Goal: Task Accomplishment & Management: Manage account settings

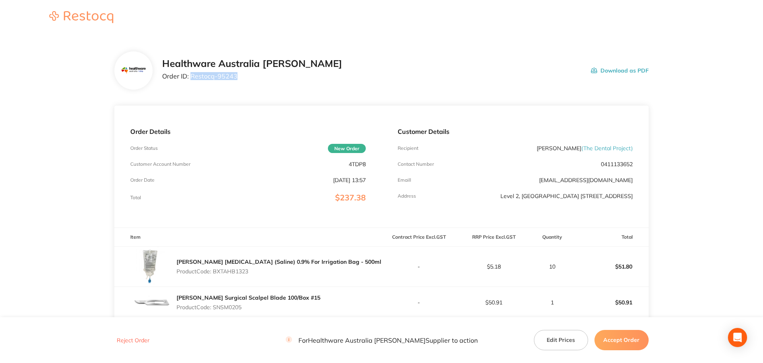
drag, startPoint x: 240, startPoint y: 79, endPoint x: 192, endPoint y: 84, distance: 48.5
click at [192, 84] on div "Healthware Australia [PERSON_NAME] Order ID: Restocq- 95243 Download as PDF" at bounding box center [381, 70] width 535 height 38
copy p "Restocq- 95243"
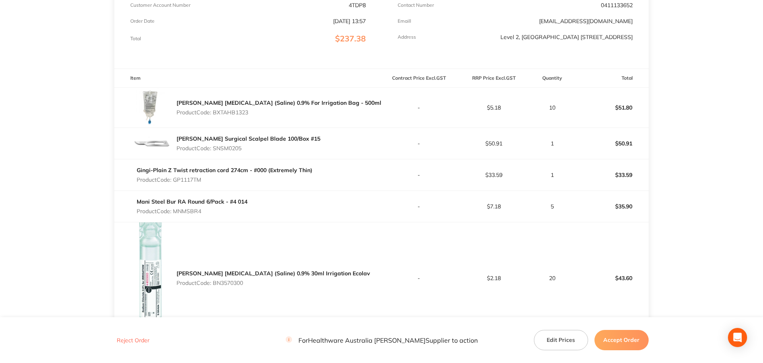
scroll to position [159, 0]
click at [234, 115] on p "Product Code: BXTAHB1323" at bounding box center [279, 112] width 205 height 6
copy p "BXTAHB1323"
click at [235, 151] on p "Product Code: SNSM0205" at bounding box center [249, 148] width 144 height 6
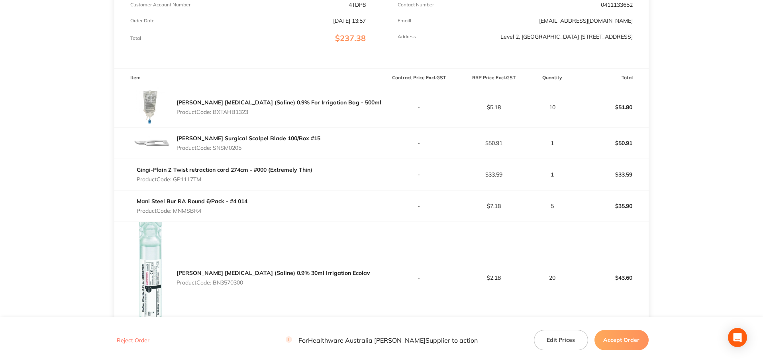
click at [235, 151] on p "Product Code: SNSM0205" at bounding box center [249, 148] width 144 height 6
copy p "SNSM0205"
click at [187, 180] on p "Product Code: GP1117TM" at bounding box center [225, 179] width 176 height 6
copy p "GP1117TM"
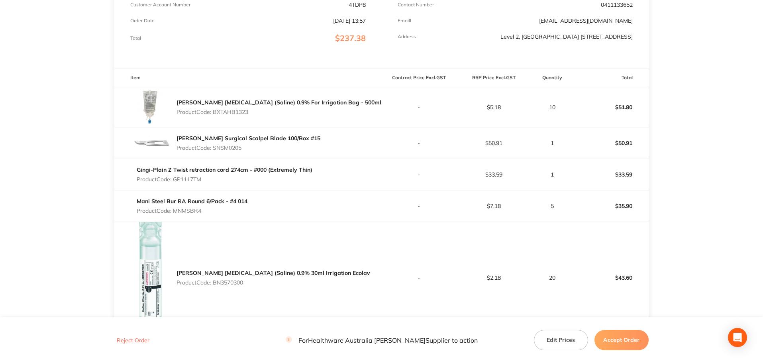
click at [196, 214] on p "Product Code: MNMSBR4" at bounding box center [192, 211] width 111 height 6
copy p "MNMSBR4"
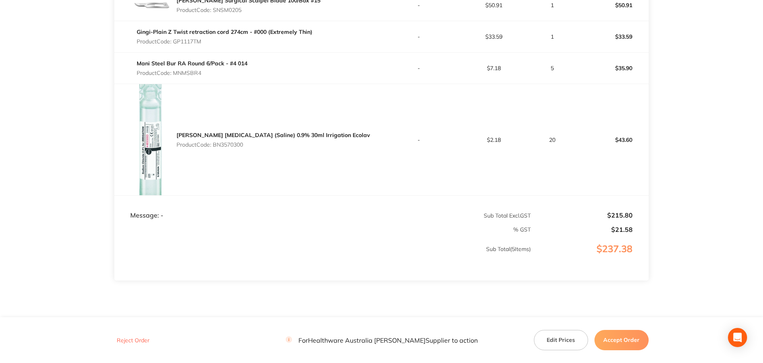
scroll to position [319, 0]
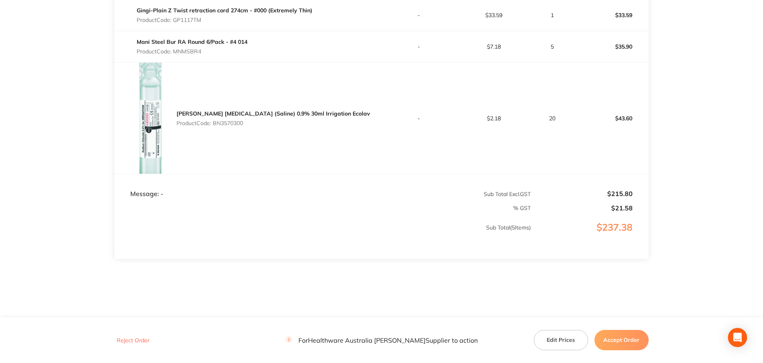
click at [231, 126] on p "Product Code: BN3570300" at bounding box center [274, 123] width 194 height 6
copy p "BN3570300"
click at [640, 342] on button "Accept Order" at bounding box center [622, 340] width 54 height 20
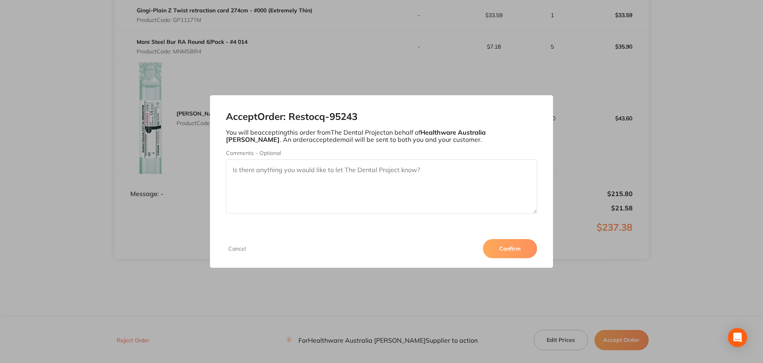
click at [501, 247] on button "Confirm" at bounding box center [510, 248] width 54 height 19
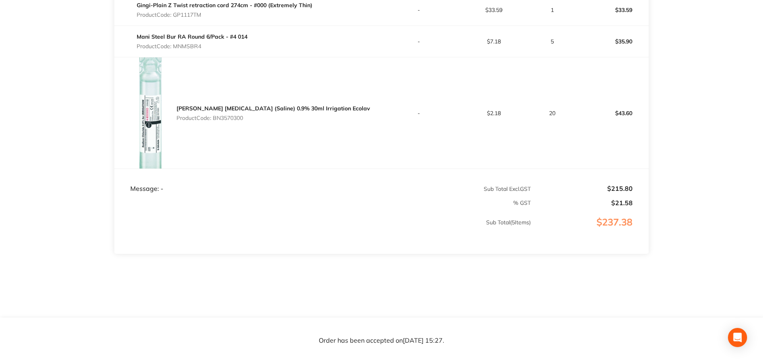
scroll to position [128, 0]
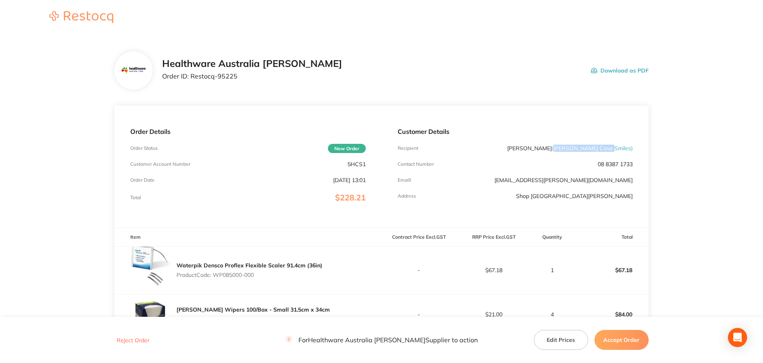
drag, startPoint x: 581, startPoint y: 147, endPoint x: 631, endPoint y: 149, distance: 49.8
click at [631, 149] on span "( Hallett Cove Smiles )" at bounding box center [592, 148] width 81 height 7
copy span "Hallett Cove Smiles"
drag, startPoint x: 240, startPoint y: 76, endPoint x: 191, endPoint y: 81, distance: 49.7
click at [191, 81] on div "Healthware Australia Ridley Order ID: Restocq- 95225" at bounding box center [252, 70] width 180 height 25
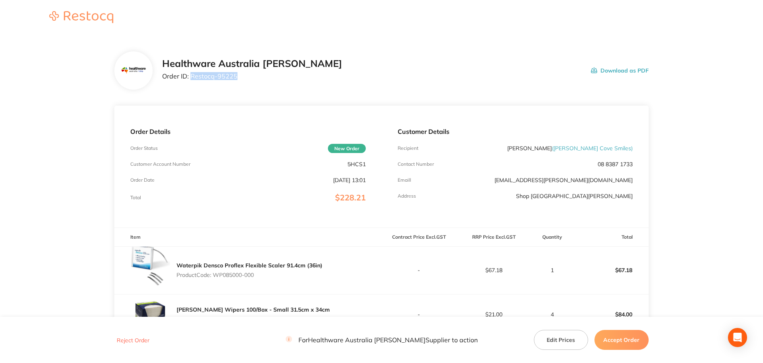
copy p "Restocq- 95225"
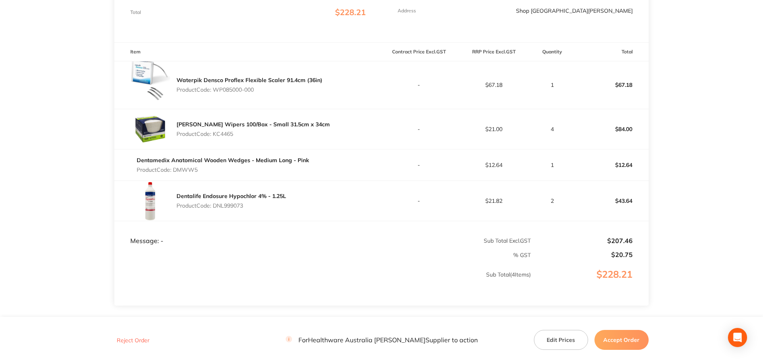
scroll to position [199, 0]
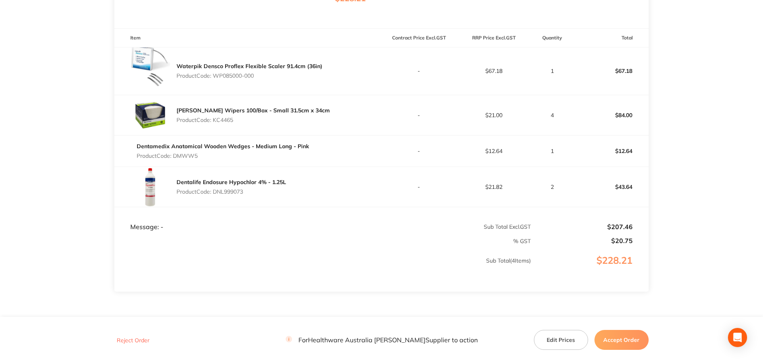
drag, startPoint x: 260, startPoint y: 79, endPoint x: 214, endPoint y: 83, distance: 45.7
click at [214, 79] on p "Product Code: WP085000-000" at bounding box center [250, 76] width 146 height 6
copy p "WP085000-000"
click at [222, 123] on p "Product Code: KC4465" at bounding box center [253, 120] width 153 height 6
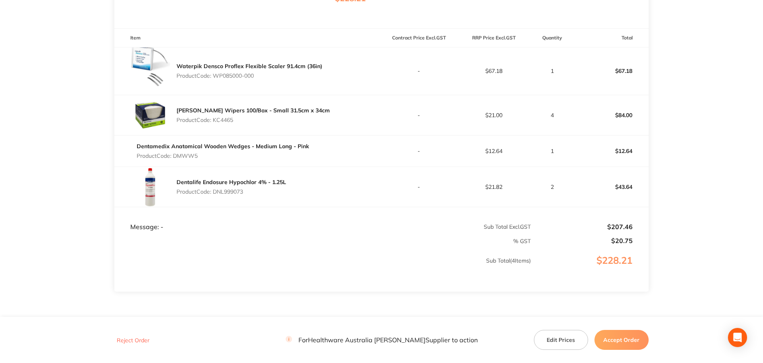
copy p "KC4465"
click at [189, 158] on p "Product Code: DMWW5" at bounding box center [223, 156] width 173 height 6
copy p "DMWW5"
click at [232, 195] on p "Product Code: DNL999073" at bounding box center [232, 192] width 110 height 6
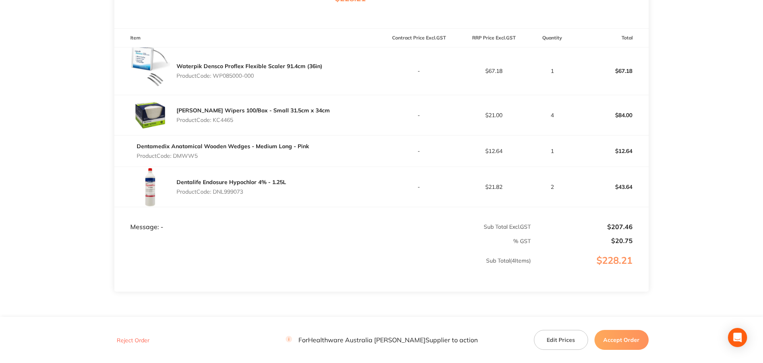
click at [232, 195] on p "Product Code: DNL999073" at bounding box center [232, 192] width 110 height 6
copy p "DNL999073"
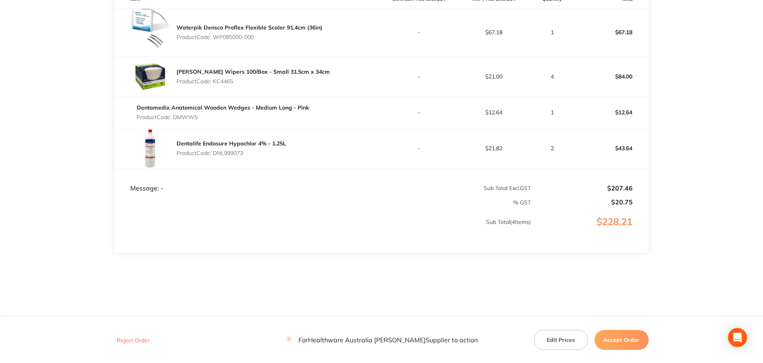
scroll to position [242, 0]
click at [625, 347] on button "Accept Order" at bounding box center [622, 340] width 54 height 20
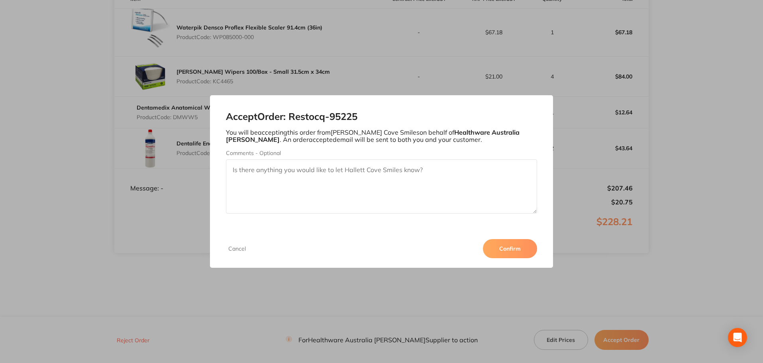
click at [520, 244] on button "Confirm" at bounding box center [510, 248] width 54 height 19
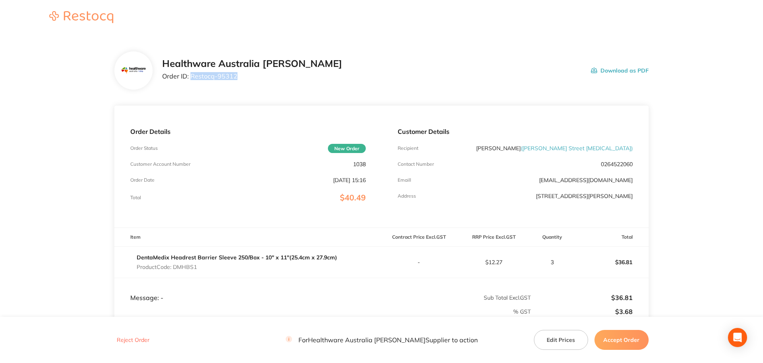
drag, startPoint x: 237, startPoint y: 75, endPoint x: 191, endPoint y: 79, distance: 46.4
click at [191, 79] on p "Order ID: Restocq- 95312" at bounding box center [252, 76] width 180 height 7
copy p "Restocq- 95312"
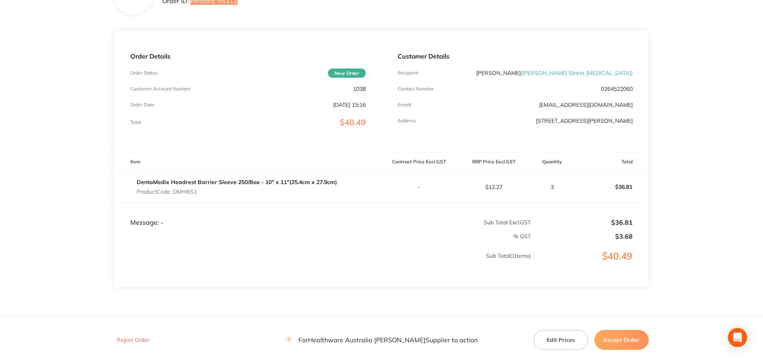
scroll to position [110, 0]
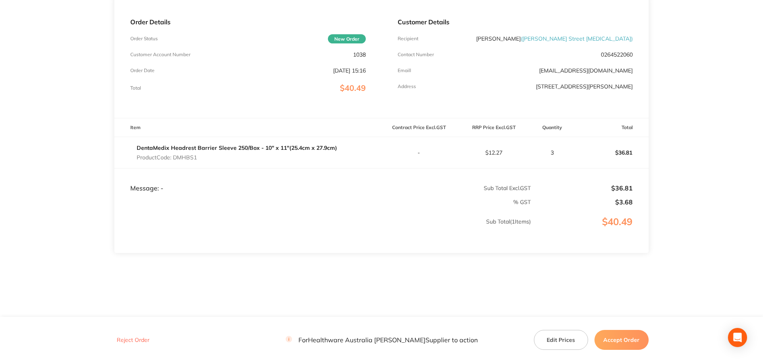
click at [184, 155] on p "Product Code: DMHBS1" at bounding box center [237, 157] width 200 height 6
copy p "DMHBS1"
click at [617, 335] on button "Accept Order" at bounding box center [622, 340] width 54 height 20
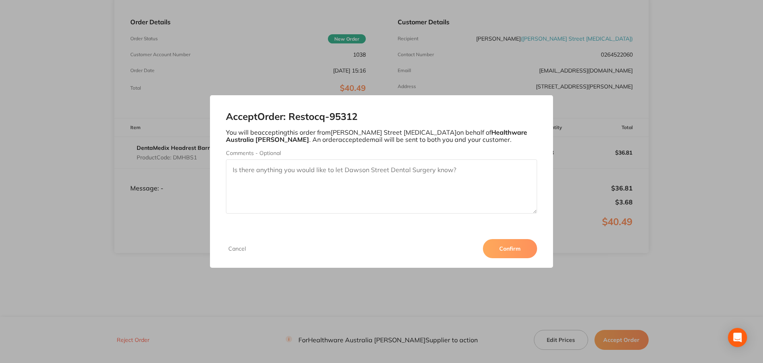
click at [508, 252] on button "Confirm" at bounding box center [510, 248] width 54 height 19
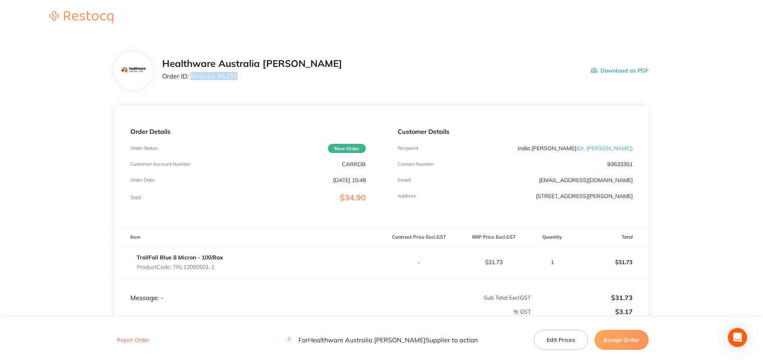
drag, startPoint x: 236, startPoint y: 77, endPoint x: 191, endPoint y: 80, distance: 45.5
click at [191, 80] on p "Order ID: Restocq- 95335" at bounding box center [252, 76] width 180 height 7
copy p "Restocq- 95335"
drag, startPoint x: 173, startPoint y: 268, endPoint x: 220, endPoint y: 268, distance: 46.6
click at [220, 268] on p "Product Code: TRL12000501-1" at bounding box center [180, 267] width 86 height 6
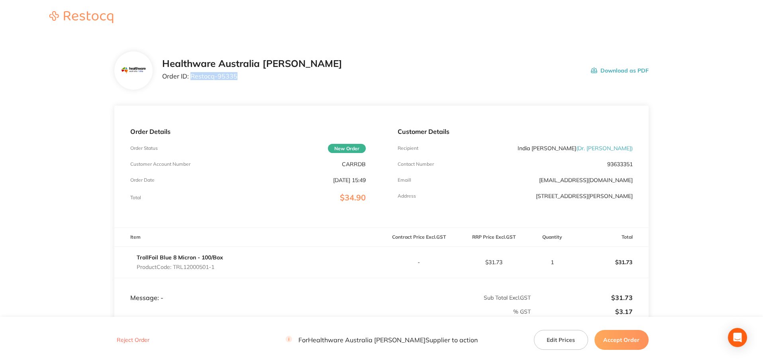
copy p "TRL12000501-1"
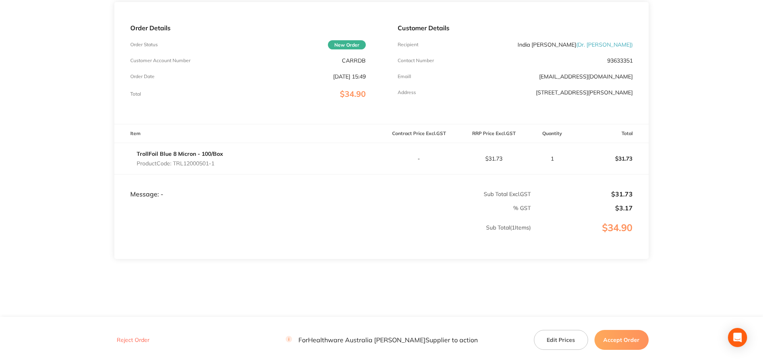
scroll to position [110, 0]
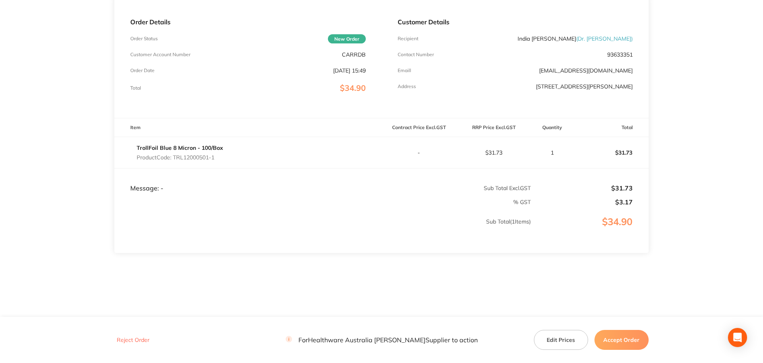
click at [621, 344] on button "Accept Order" at bounding box center [622, 340] width 54 height 20
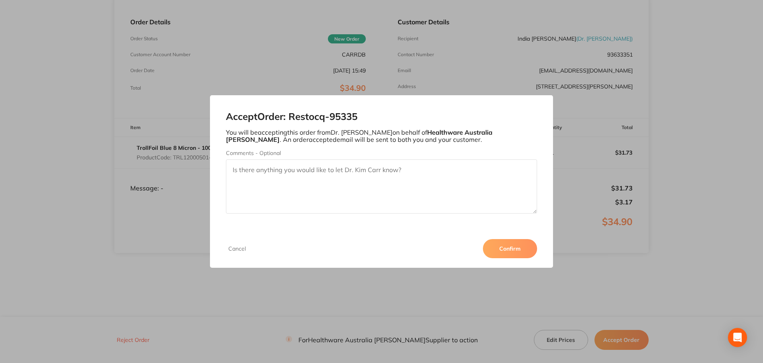
click at [513, 252] on button "Confirm" at bounding box center [510, 248] width 54 height 19
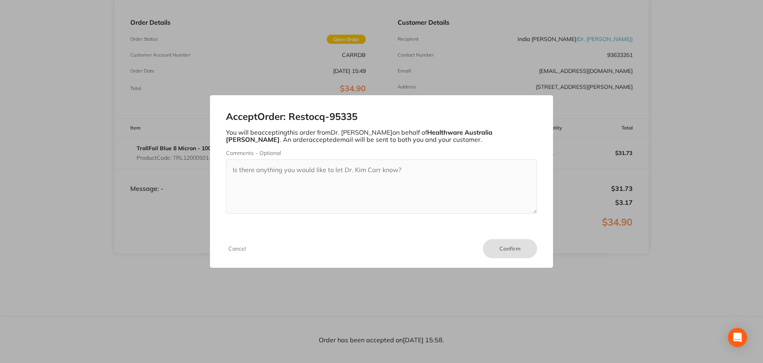
scroll to position [109, 0]
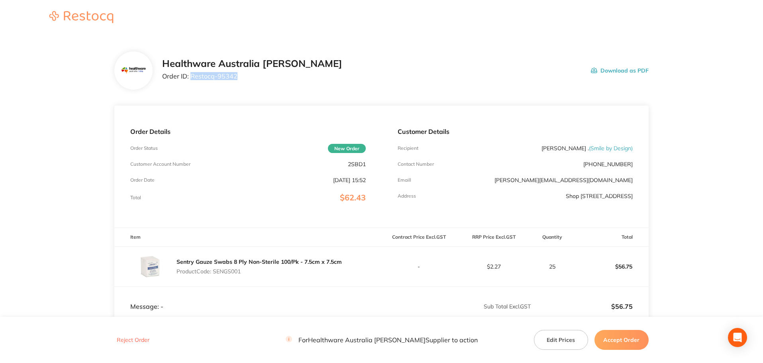
drag, startPoint x: 234, startPoint y: 76, endPoint x: 190, endPoint y: 79, distance: 44.7
click at [190, 79] on p "Order ID: Restocq- 95342" at bounding box center [252, 76] width 180 height 7
copy p "Restocq- 95342"
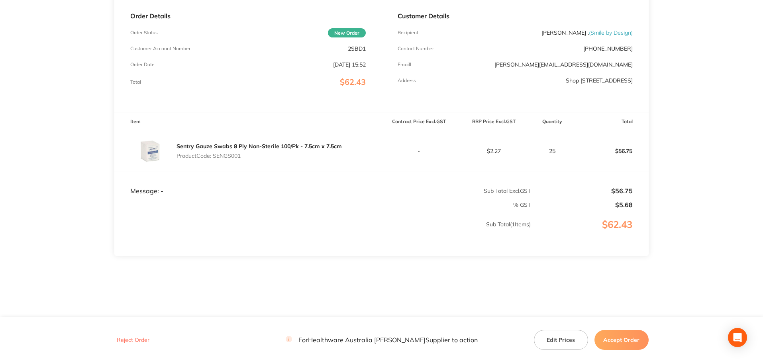
scroll to position [118, 0]
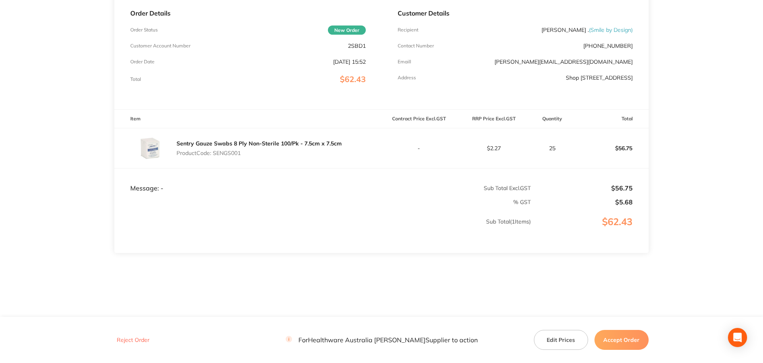
click at [229, 153] on p "Product Code: SENGS001" at bounding box center [259, 153] width 165 height 6
copy p "SENGS001"
click at [633, 341] on button "Accept Order" at bounding box center [622, 340] width 54 height 20
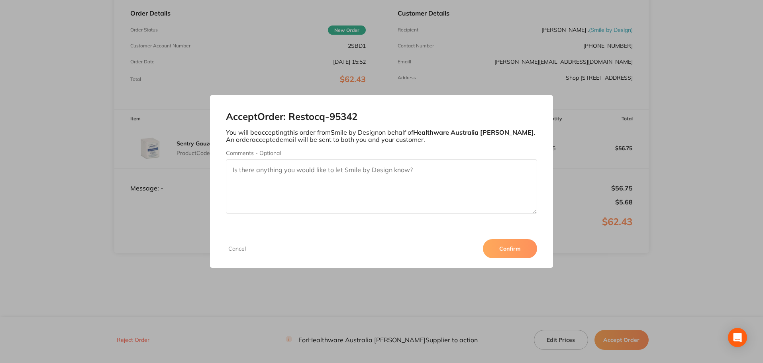
click at [512, 253] on button "Confirm" at bounding box center [510, 248] width 54 height 19
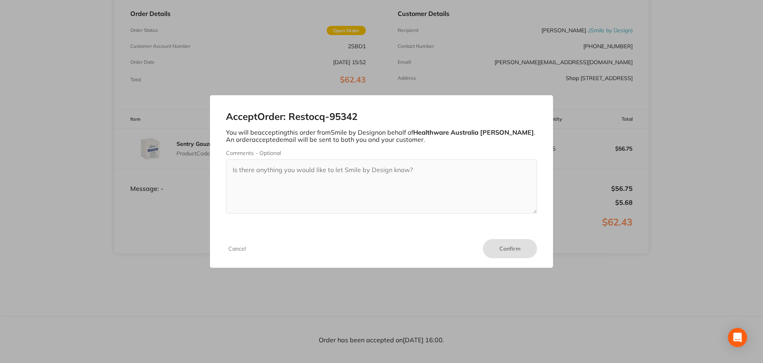
scroll to position [118, 0]
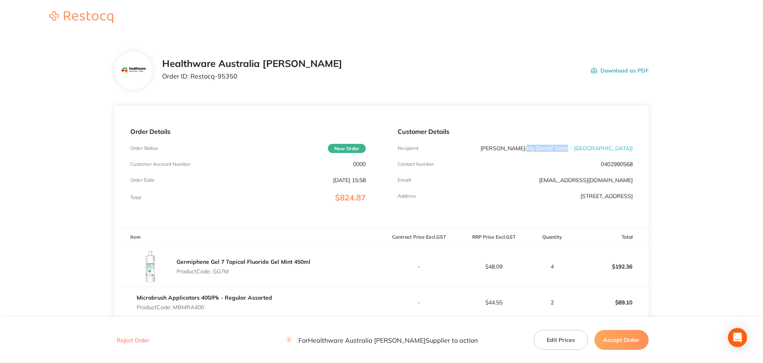
drag, startPoint x: 556, startPoint y: 148, endPoint x: 596, endPoint y: 148, distance: 40.3
click at [596, 148] on span "( My Dental Team - Bella Vista )" at bounding box center [579, 148] width 108 height 7
copy span "My Dental Team"
drag, startPoint x: 237, startPoint y: 79, endPoint x: 191, endPoint y: 81, distance: 45.5
click at [191, 81] on div "Healthware Australia Ridley Order ID: Restocq- 95350" at bounding box center [252, 70] width 180 height 25
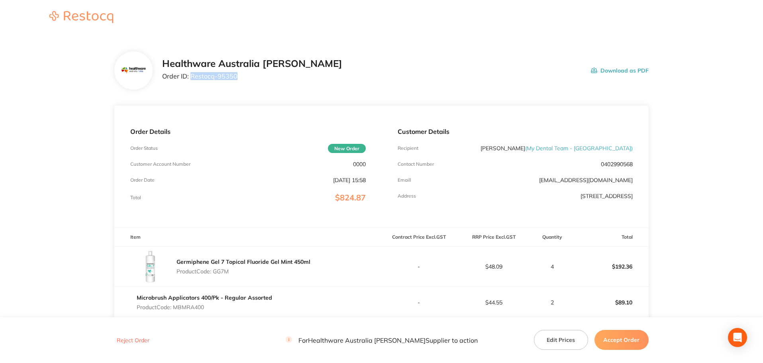
copy p "Restocq- 95350"
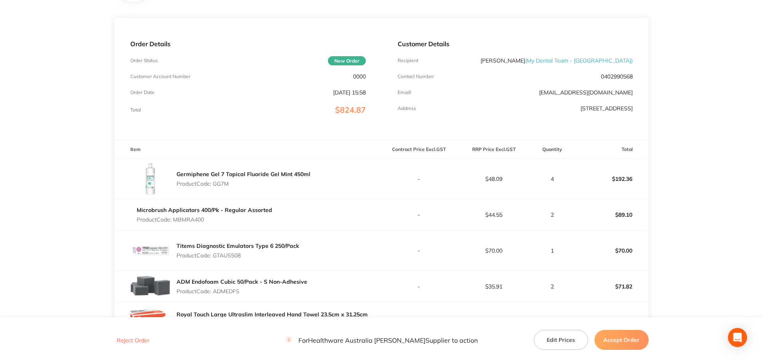
scroll to position [120, 0]
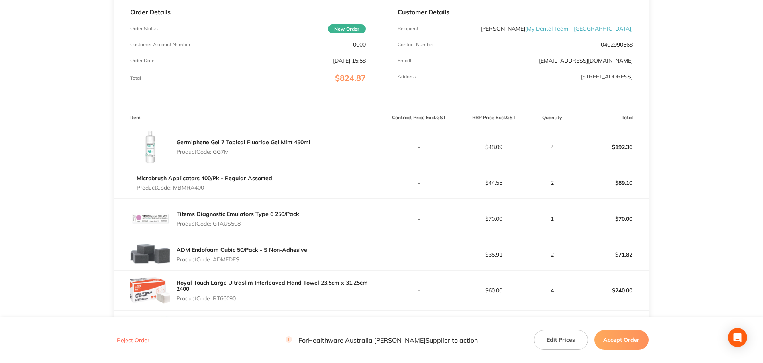
click at [220, 152] on p "Product Code: GG7M" at bounding box center [244, 152] width 134 height 6
copy p "GG7M"
click at [193, 189] on p "Product Code: MBMRA400" at bounding box center [205, 188] width 136 height 6
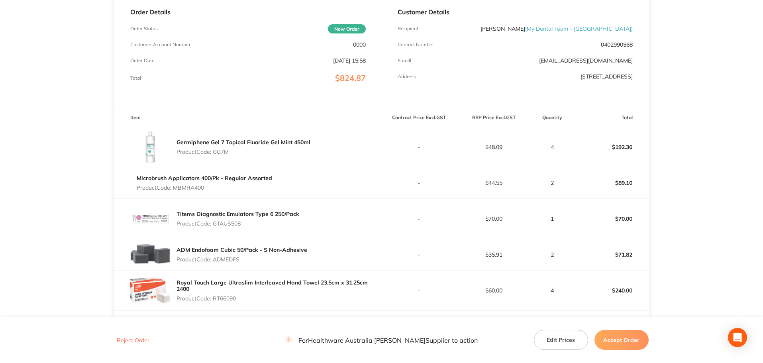
copy p "MBMRA400"
click at [234, 226] on p "Product Code: GTAUS508" at bounding box center [238, 223] width 123 height 6
copy p "GTAUS508"
click at [219, 257] on p "Product Code: ADMEDFS" at bounding box center [242, 259] width 131 height 6
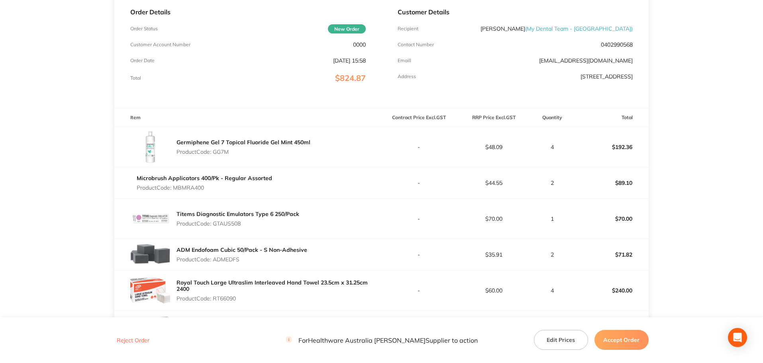
click at [219, 257] on p "Product Code: ADMEDFS" at bounding box center [242, 259] width 131 height 6
copy p "ADMEDFS"
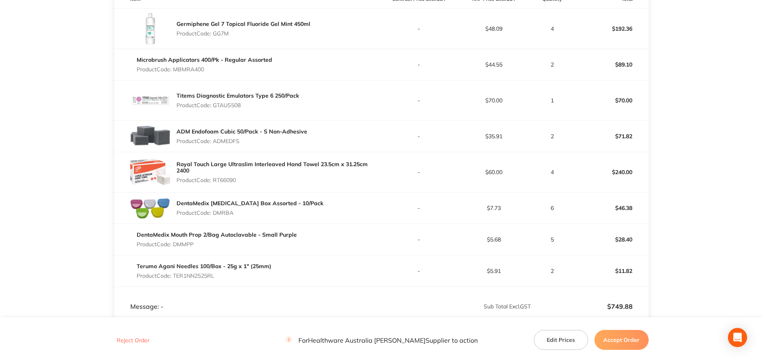
scroll to position [239, 0]
click at [229, 176] on p "Product Code: RT66090" at bounding box center [279, 179] width 205 height 6
copy p "RT66090"
click at [228, 211] on p "Product Code: DMRBA" at bounding box center [250, 211] width 147 height 6
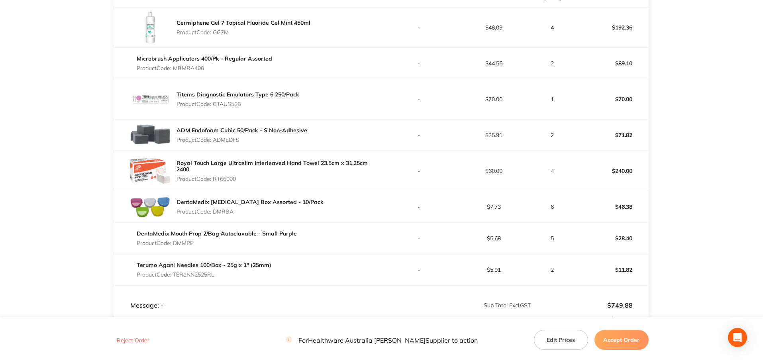
click at [228, 211] on p "Product Code: DMRBA" at bounding box center [250, 211] width 147 height 6
copy p "DMRBA"
click at [180, 244] on p "Product Code: DMMPP" at bounding box center [217, 243] width 160 height 6
copy p "DMMPP"
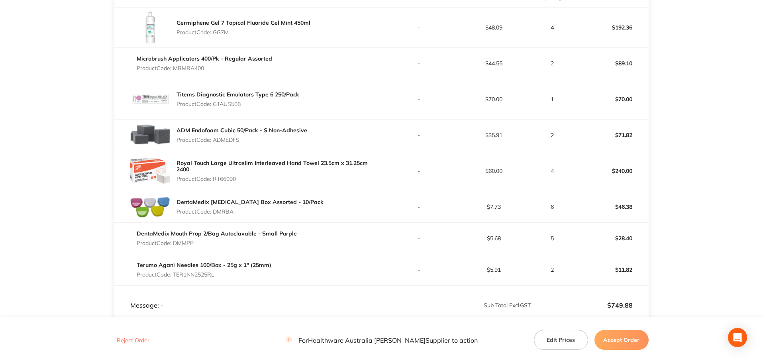
click at [193, 273] on p "Product Code: TER1NN2525RL" at bounding box center [204, 274] width 135 height 6
copy p "TER1NN2525RL"
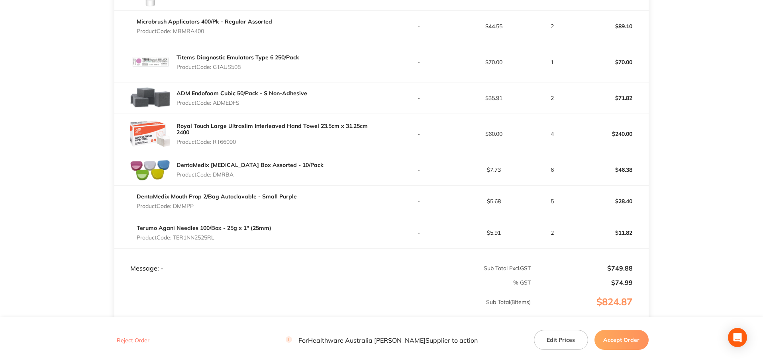
scroll to position [277, 0]
click at [630, 342] on button "Accept Order" at bounding box center [622, 340] width 54 height 20
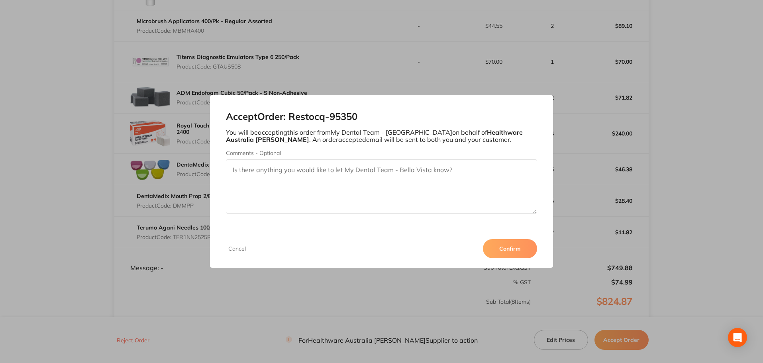
click at [524, 254] on button "Confirm" at bounding box center [510, 248] width 54 height 19
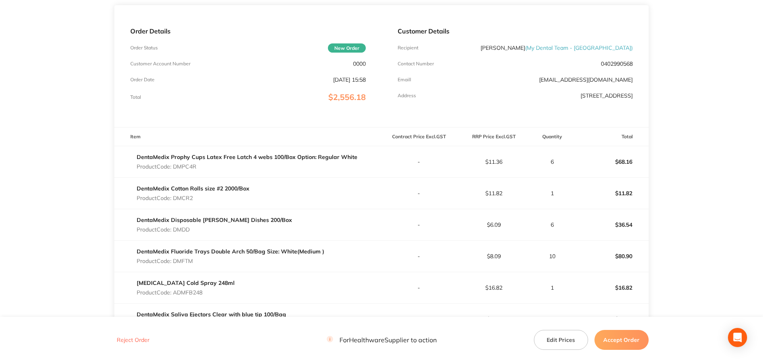
scroll to position [120, 0]
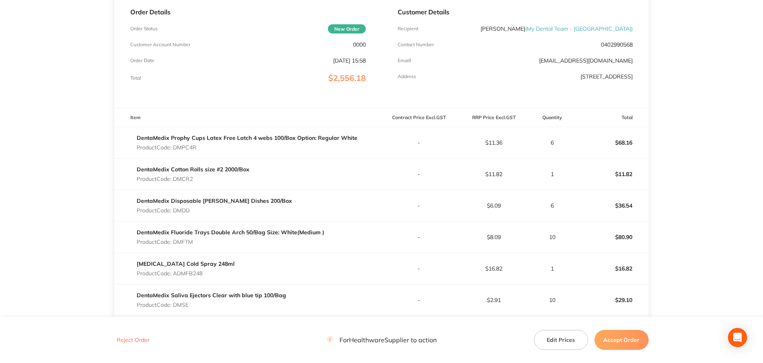
click at [186, 149] on p "Product Code: DMPC4R" at bounding box center [247, 147] width 221 height 6
copy p "DMPC4R"
click at [187, 180] on p "Product Code: DMCR2" at bounding box center [193, 179] width 113 height 6
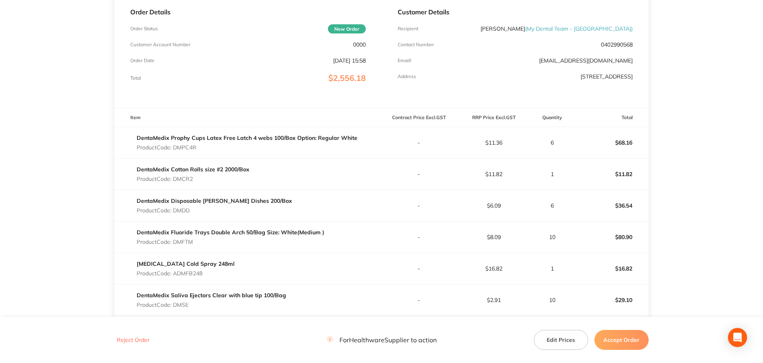
copy p "DMCR2"
click at [185, 210] on p "Product Code: DMDD" at bounding box center [214, 210] width 155 height 6
copy p "DMDD"
click at [188, 241] on p "Product Code: DMFTM" at bounding box center [231, 242] width 188 height 6
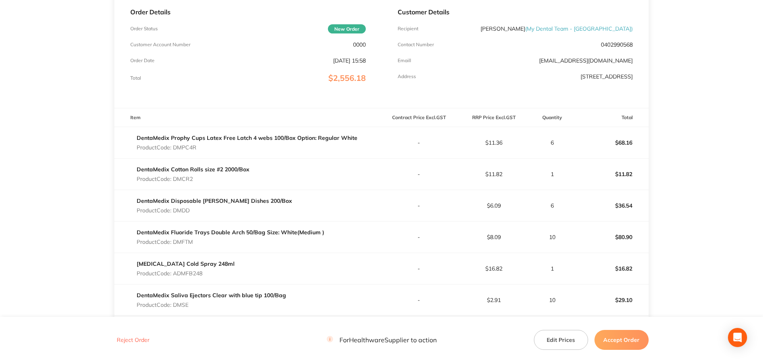
click at [188, 241] on p "Product Code: DMFTM" at bounding box center [231, 242] width 188 height 6
copy p "DMFTM"
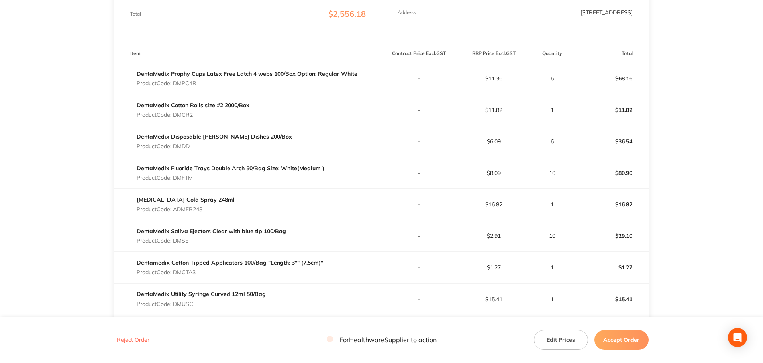
scroll to position [199, 0]
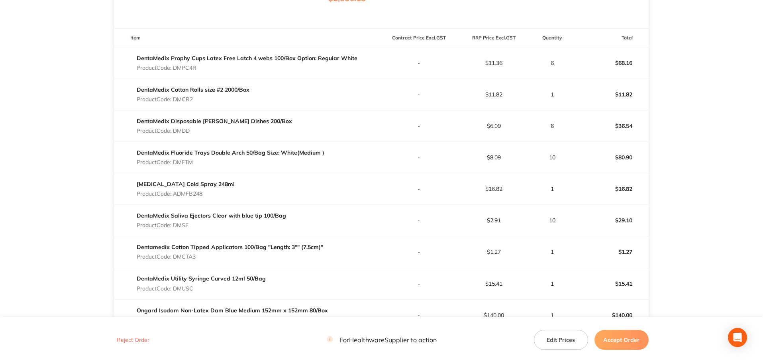
click at [198, 192] on p "Product Code: ADMFB248" at bounding box center [186, 194] width 98 height 6
copy p "ADMFB248"
click at [179, 226] on p "Product Code: DMSE" at bounding box center [211, 225] width 149 height 6
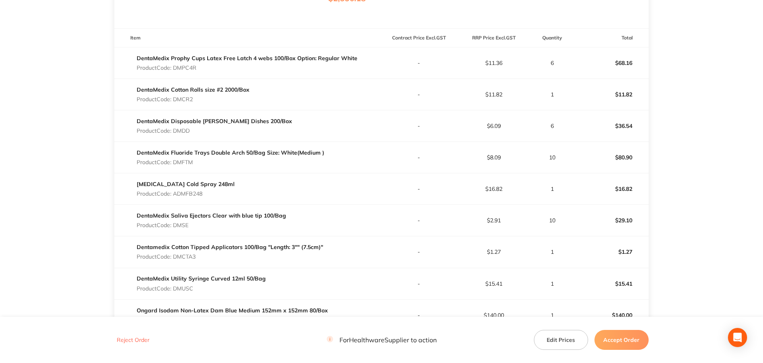
copy p "DMSE"
click at [183, 256] on p "Product Code: DMCTA3" at bounding box center [230, 257] width 187 height 6
copy p "DMCTA3"
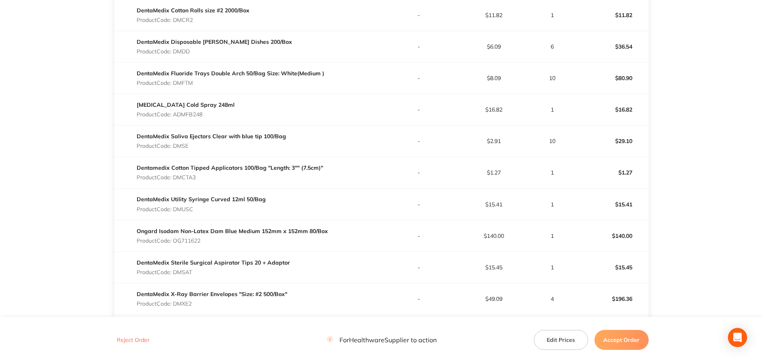
scroll to position [319, 0]
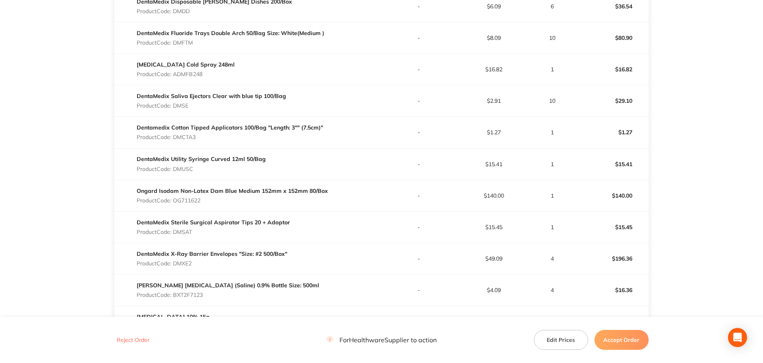
click at [187, 170] on p "Product Code: DMUSC" at bounding box center [201, 169] width 129 height 6
copy p "DMUSC"
click at [194, 202] on p "Product Code: OG711622" at bounding box center [232, 200] width 191 height 6
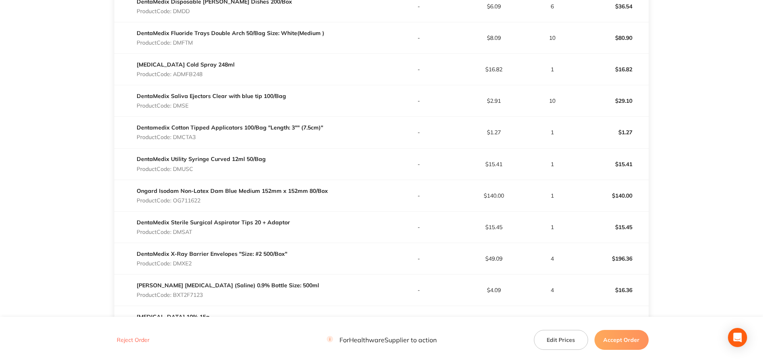
copy p "OG711622"
click at [188, 232] on p "Product Code: DMSAT" at bounding box center [213, 232] width 153 height 6
copy p "DMSAT"
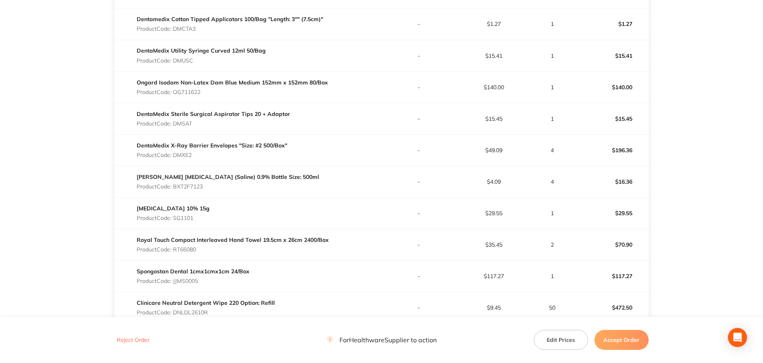
scroll to position [438, 0]
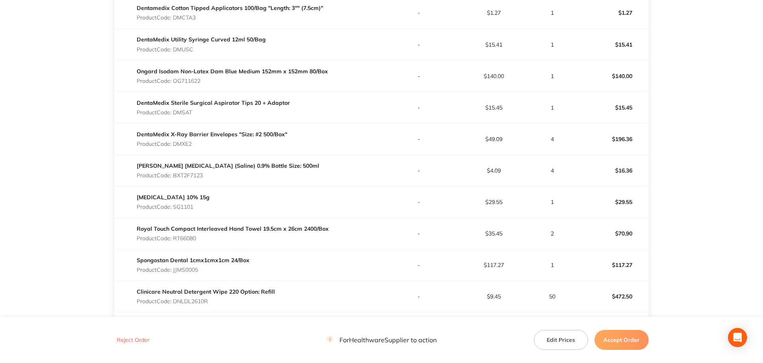
click at [184, 142] on p "Product Code: DMXE2" at bounding box center [212, 144] width 151 height 6
click at [187, 178] on p "Product Code: BXT2F7123" at bounding box center [228, 175] width 183 height 6
click at [189, 208] on p "Product Code: SG1101" at bounding box center [173, 207] width 73 height 6
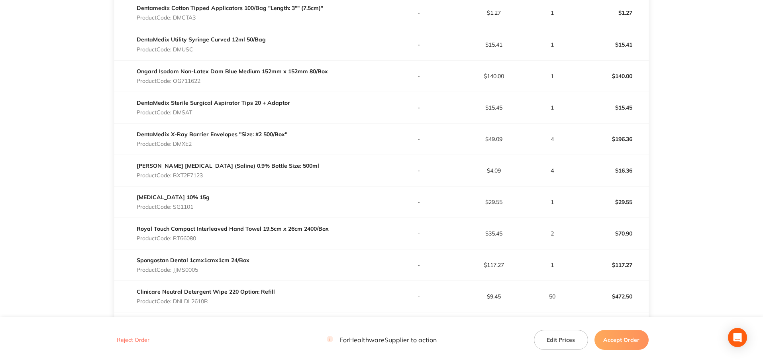
click at [189, 208] on p "Product Code: SG1101" at bounding box center [173, 207] width 73 height 6
click at [182, 239] on p "Product Code: RT66080" at bounding box center [233, 238] width 192 height 6
click at [193, 271] on p "Product Code: JJMS0005" at bounding box center [193, 270] width 113 height 6
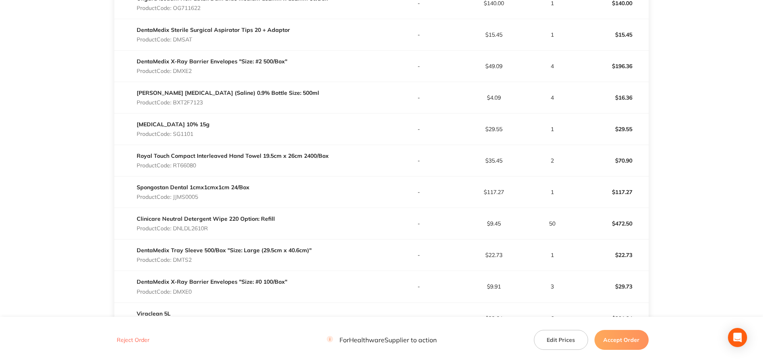
scroll to position [518, 0]
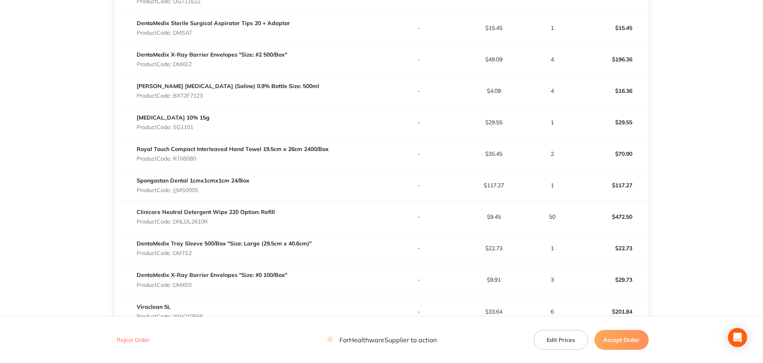
click at [197, 224] on p "Product Code: DNLDL2610R" at bounding box center [206, 221] width 138 height 6
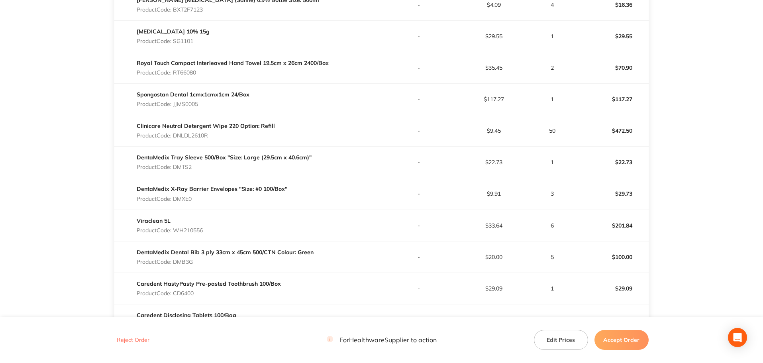
scroll to position [638, 0]
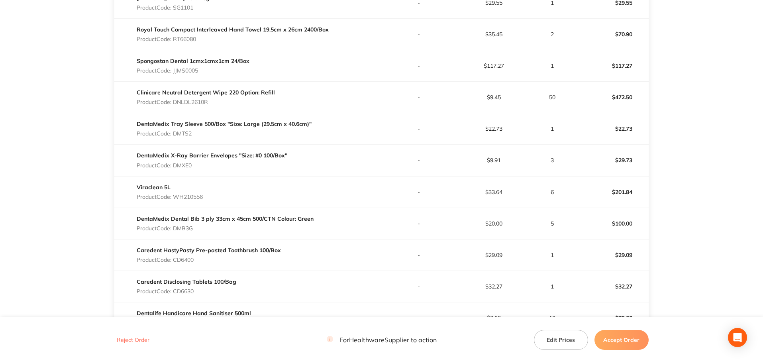
click at [187, 134] on p "Product Code: DMTS2" at bounding box center [224, 133] width 175 height 6
click at [187, 166] on p "Product Code: DMXE0" at bounding box center [212, 165] width 151 height 6
click at [196, 195] on p "Product Code: WH210556" at bounding box center [170, 197] width 66 height 6
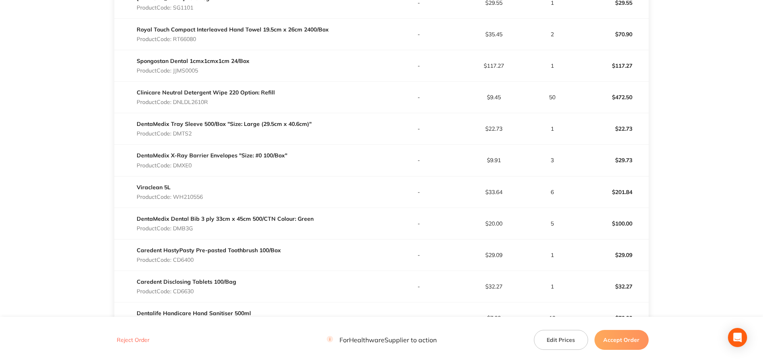
click at [196, 195] on p "Product Code: WH210556" at bounding box center [170, 197] width 66 height 6
click at [187, 226] on p "Product Code: DMB3G" at bounding box center [225, 228] width 177 height 6
click at [185, 259] on p "Product Code: CD6400" at bounding box center [209, 260] width 144 height 6
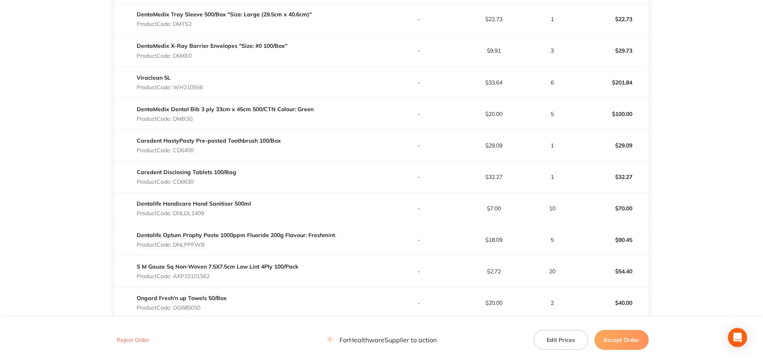
scroll to position [757, 0]
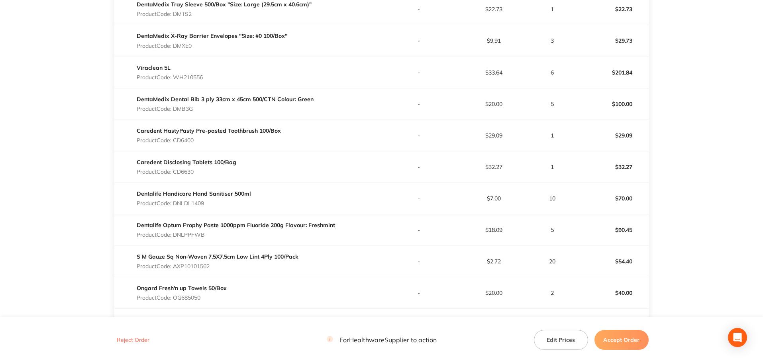
click at [189, 171] on p "Product Code: CD6630" at bounding box center [187, 172] width 100 height 6
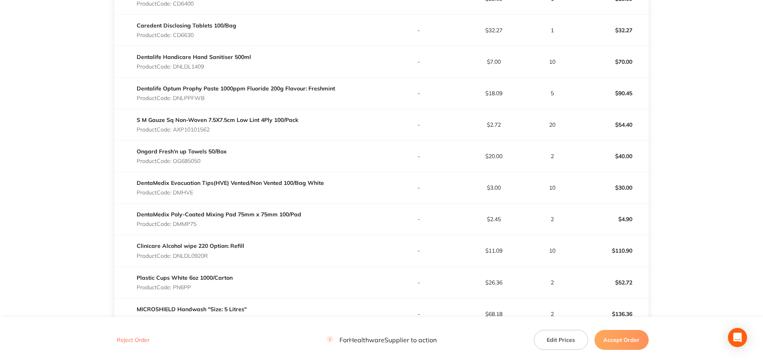
scroll to position [917, 0]
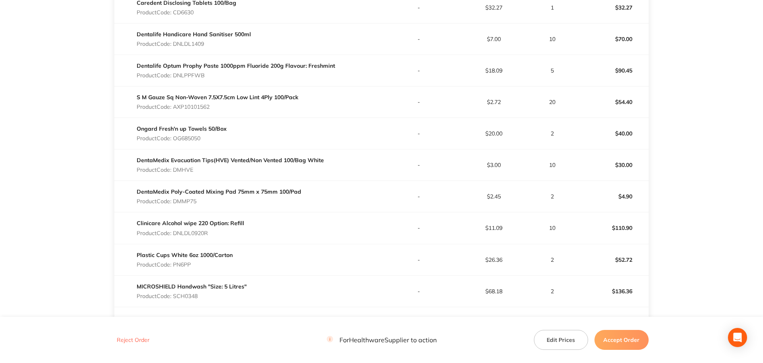
click at [191, 43] on p "Product Code: DNLDL1409" at bounding box center [194, 44] width 114 height 6
click at [193, 75] on p "Product Code: DNLPPFWB" at bounding box center [236, 75] width 198 height 6
click at [200, 108] on p "Product Code: AXP10101562" at bounding box center [218, 107] width 162 height 6
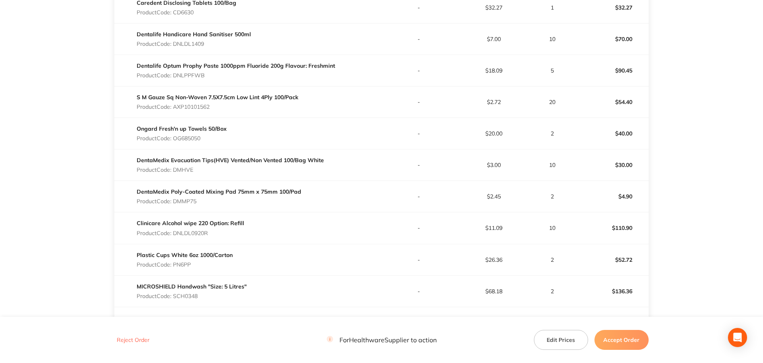
click at [200, 108] on p "Product Code: AXP10101562" at bounding box center [218, 107] width 162 height 6
click at [193, 139] on p "Product Code: OG685050" at bounding box center [182, 138] width 90 height 6
click at [186, 169] on p "Product Code: DMHVE" at bounding box center [230, 170] width 187 height 6
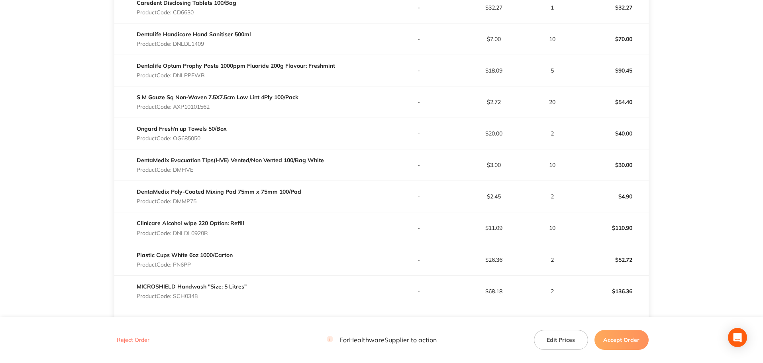
click at [193, 199] on p "Product Code: DMMP75" at bounding box center [219, 201] width 165 height 6
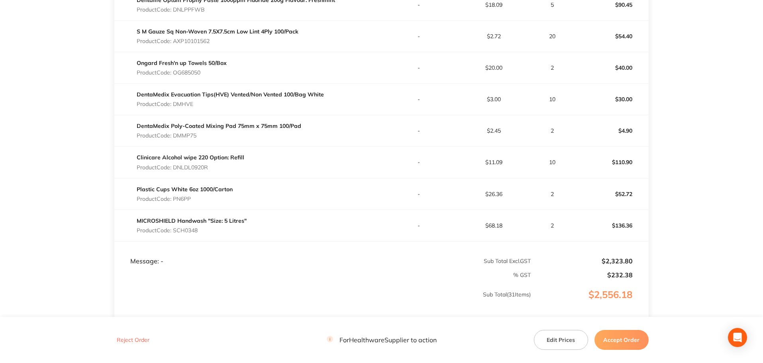
scroll to position [996, 0]
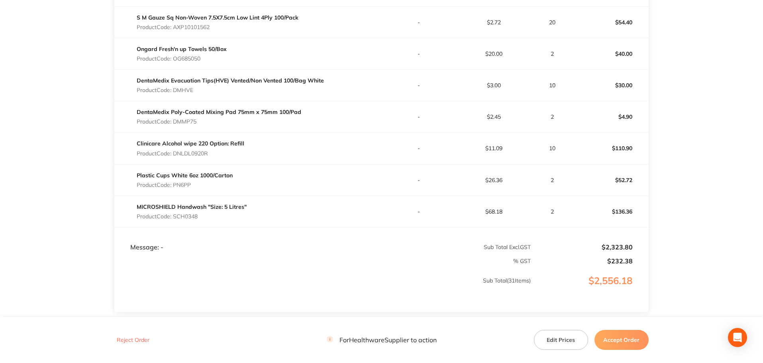
click at [202, 154] on p "Product Code: DNLDL0920R" at bounding box center [191, 153] width 108 height 6
click at [186, 183] on p "Product Code: PN6PP" at bounding box center [185, 185] width 96 height 6
click at [182, 218] on p "Product Code: SCH0348" at bounding box center [192, 216] width 110 height 6
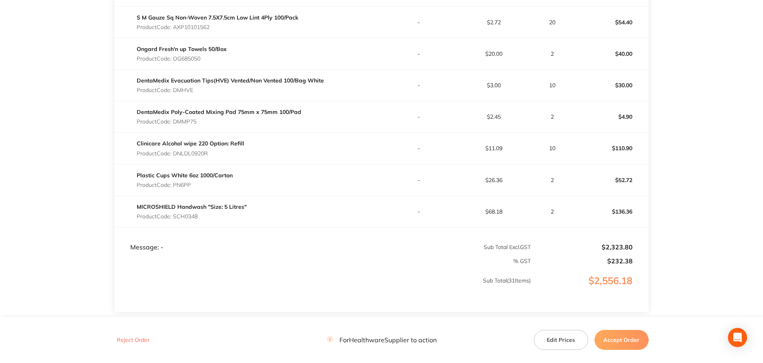
click at [182, 218] on p "Product Code: SCH0348" at bounding box center [192, 216] width 110 height 6
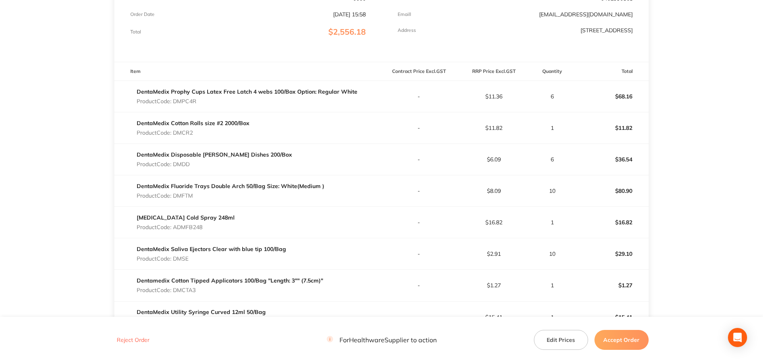
scroll to position [0, 0]
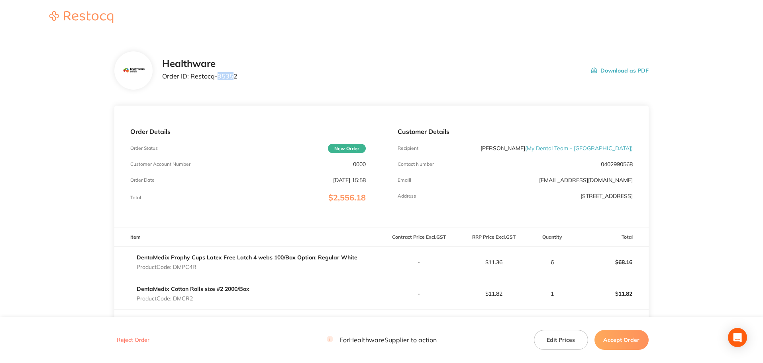
drag, startPoint x: 233, startPoint y: 79, endPoint x: 218, endPoint y: 81, distance: 14.5
click at [218, 81] on div "Healthware Order ID: Restocq- 95352" at bounding box center [199, 70] width 75 height 25
drag, startPoint x: 238, startPoint y: 77, endPoint x: 190, endPoint y: 78, distance: 48.2
click at [190, 78] on div "Healthware Order ID: Restocq- 95352 Download as PDF" at bounding box center [405, 70] width 487 height 25
click at [615, 336] on button "Accept Order" at bounding box center [622, 340] width 54 height 20
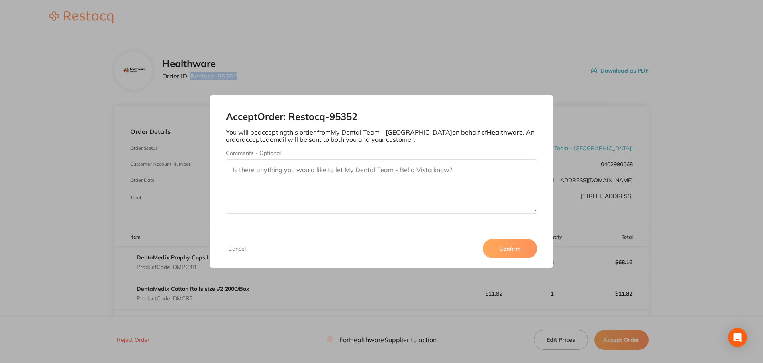
click at [528, 249] on button "Confirm" at bounding box center [510, 248] width 54 height 19
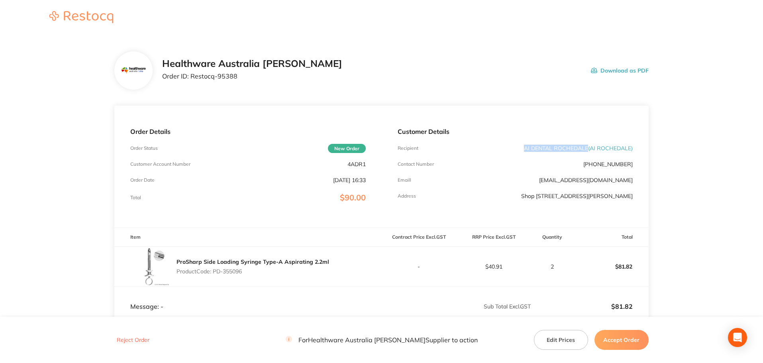
drag, startPoint x: 574, startPoint y: 147, endPoint x: 518, endPoint y: 148, distance: 55.8
click at [518, 148] on div "Recipient AI DENTAL ROCHEDALE ( AI [GEOGRAPHIC_DATA] )" at bounding box center [515, 148] width 235 height 6
copy p "AI DENTAL ROCHEDALE"
drag, startPoint x: 237, startPoint y: 78, endPoint x: 192, endPoint y: 85, distance: 45.2
click at [192, 85] on div "Healthware Australia [PERSON_NAME] Order ID: Restocq- 95388 Download as PDF" at bounding box center [381, 70] width 535 height 38
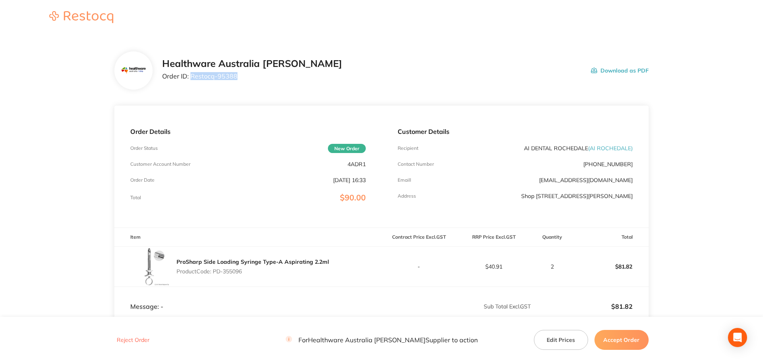
copy p "Restocq- 95388"
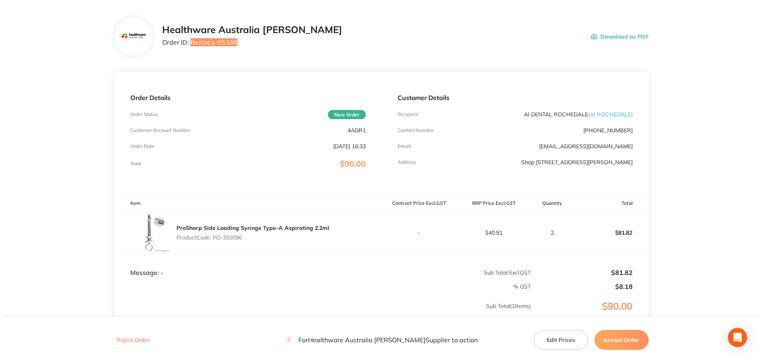
scroll to position [80, 0]
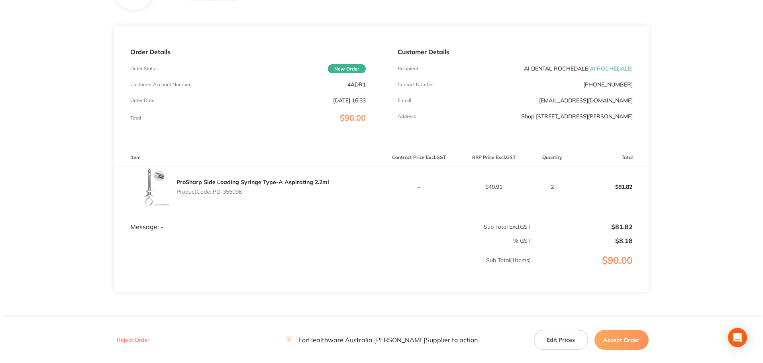
drag, startPoint x: 247, startPoint y: 194, endPoint x: 215, endPoint y: 196, distance: 31.5
click at [215, 196] on div "ProSharp Side Loading Syringe Type-A Aspirating 2.2ml Product Code: PD-355096" at bounding box center [253, 187] width 153 height 22
copy p "PD-355096"
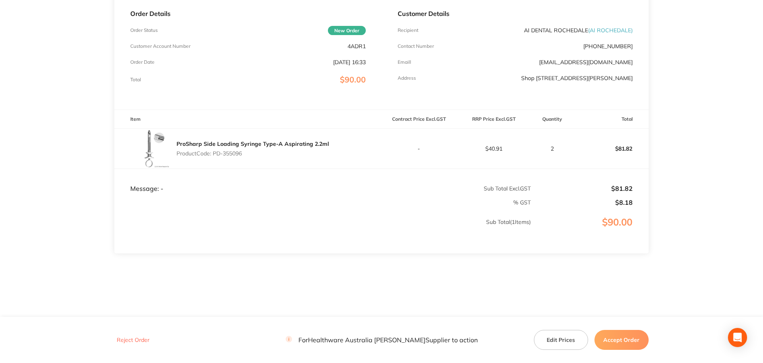
scroll to position [118, 0]
click at [627, 342] on button "Accept Order" at bounding box center [622, 340] width 54 height 20
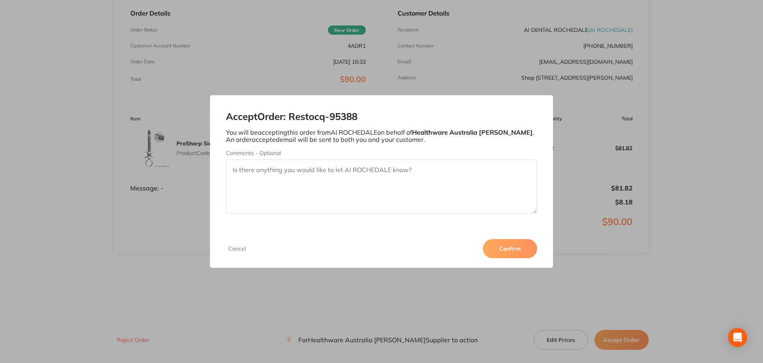
click at [517, 250] on button "Confirm" at bounding box center [510, 248] width 54 height 19
